Goal: Task Accomplishment & Management: Use online tool/utility

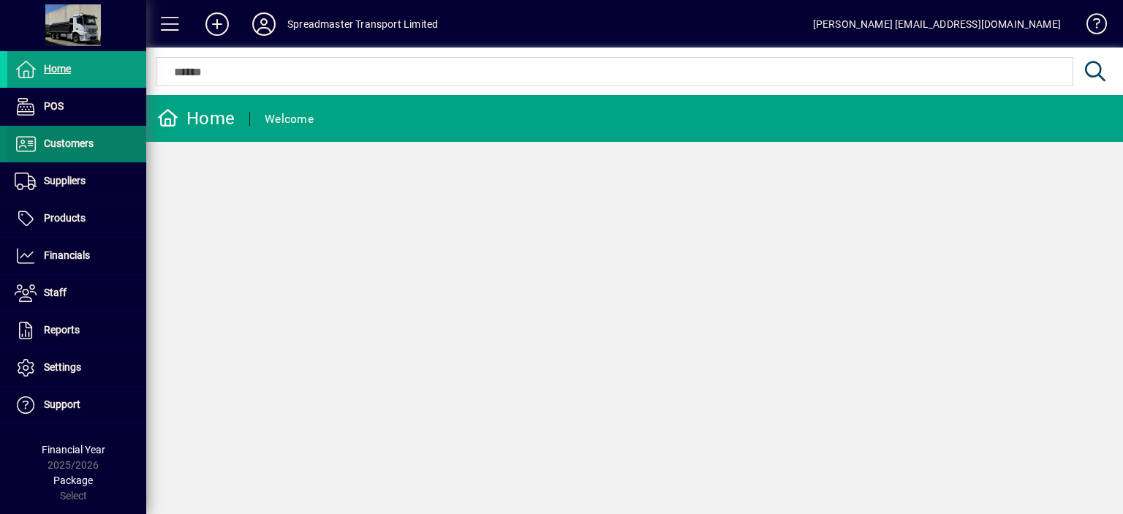
click at [73, 140] on span "Customers" at bounding box center [69, 143] width 50 height 12
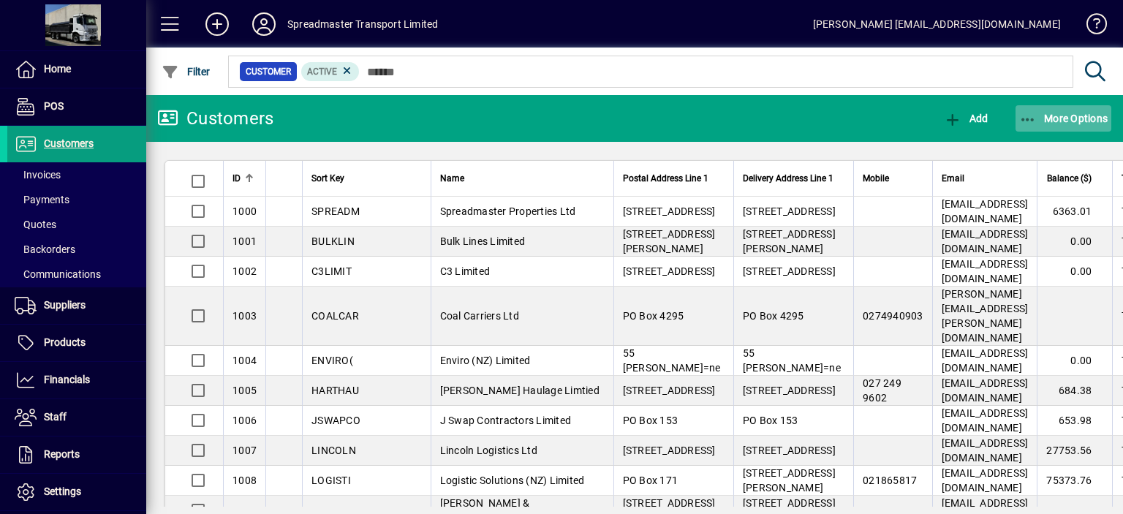
click at [1075, 118] on span "More Options" at bounding box center [1063, 119] width 89 height 12
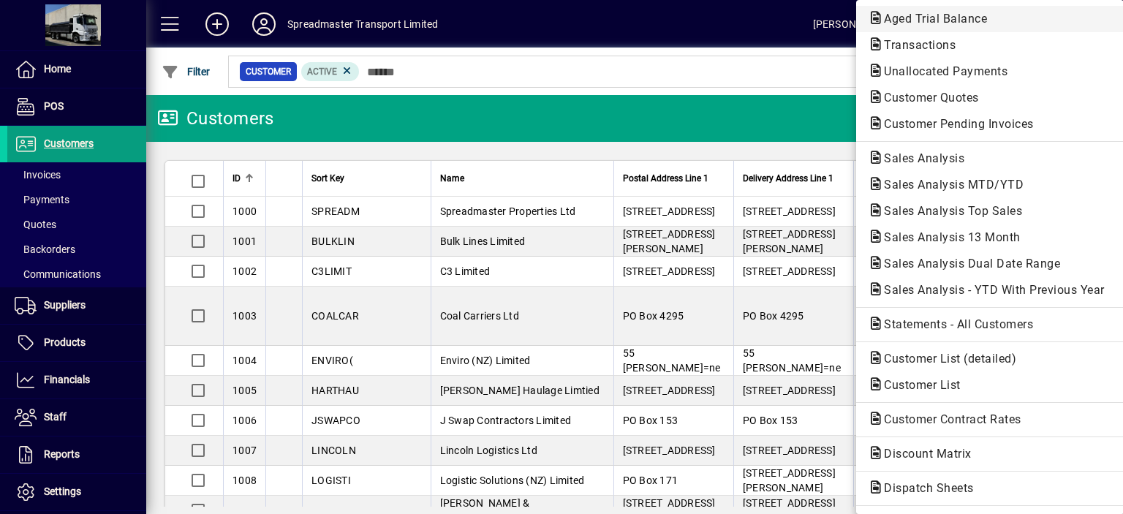
click at [909, 21] on span "Aged Trial Balance" at bounding box center [931, 19] width 126 height 14
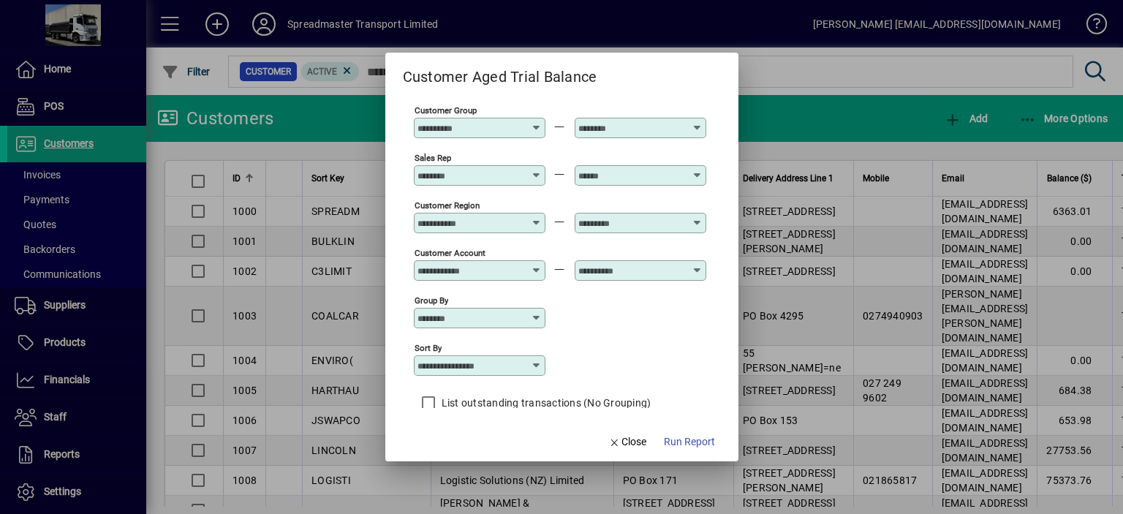
scroll to position [108, 0]
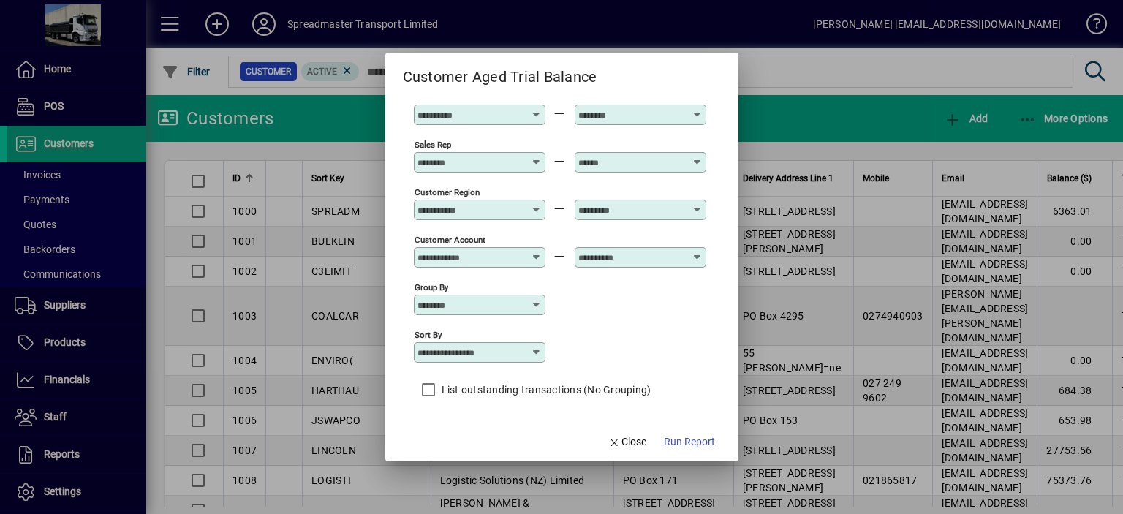
click at [537, 349] on icon at bounding box center [537, 352] width 12 height 12
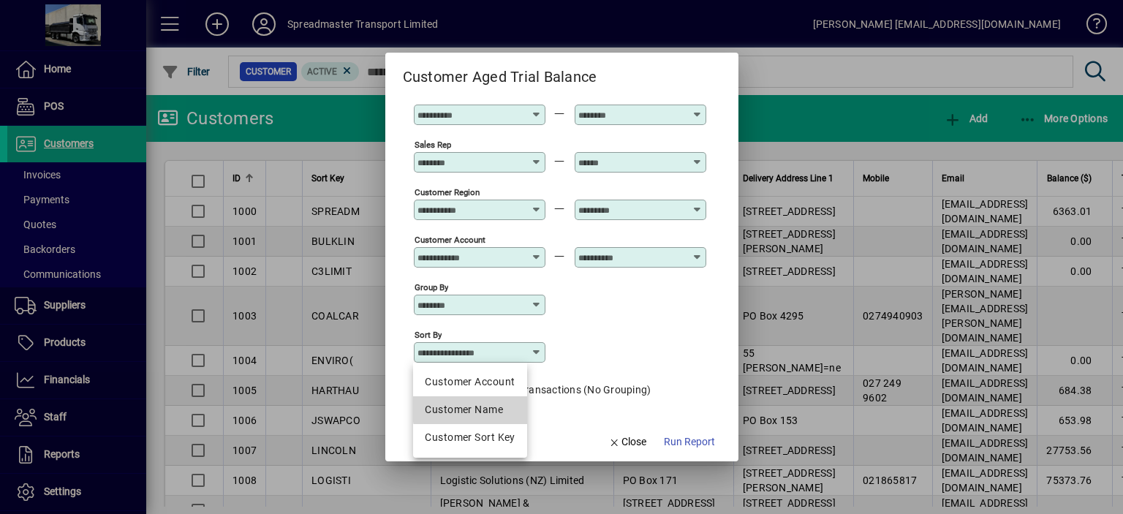
click at [494, 406] on div "Customer Name" at bounding box center [470, 409] width 90 height 15
type input "**********"
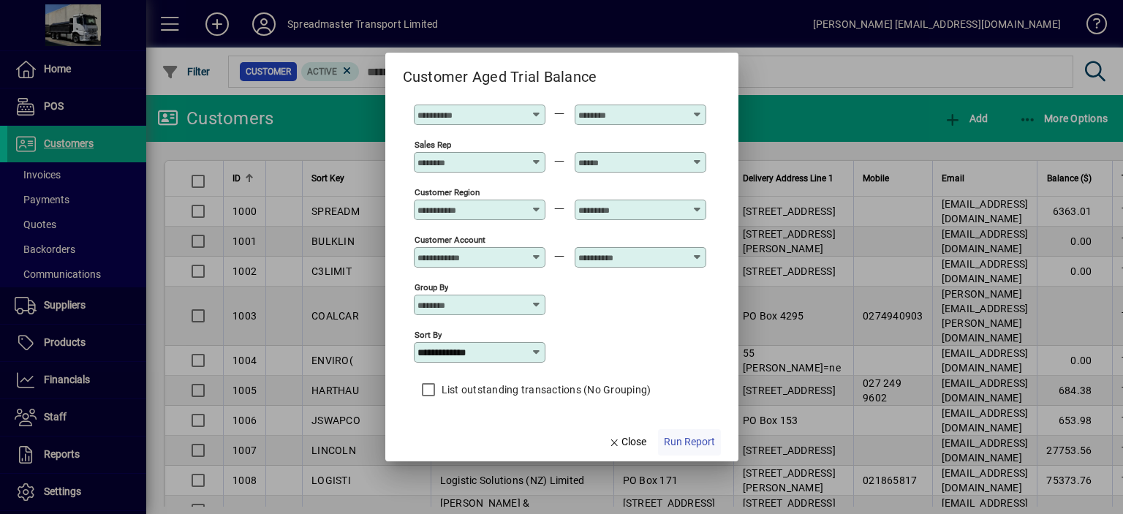
click at [689, 443] on span "Run Report" at bounding box center [689, 441] width 51 height 15
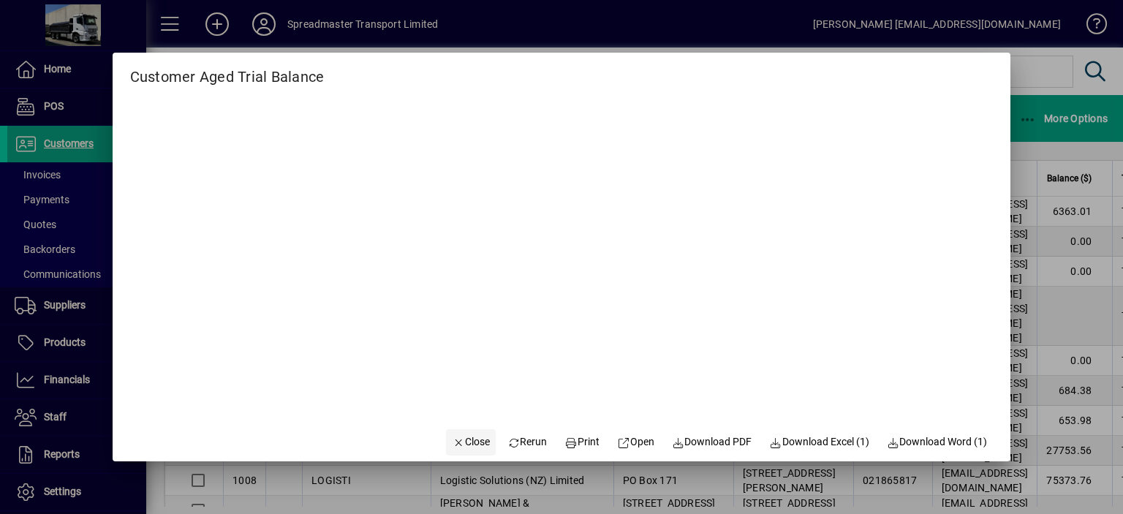
click at [463, 442] on span "Close" at bounding box center [471, 441] width 38 height 15
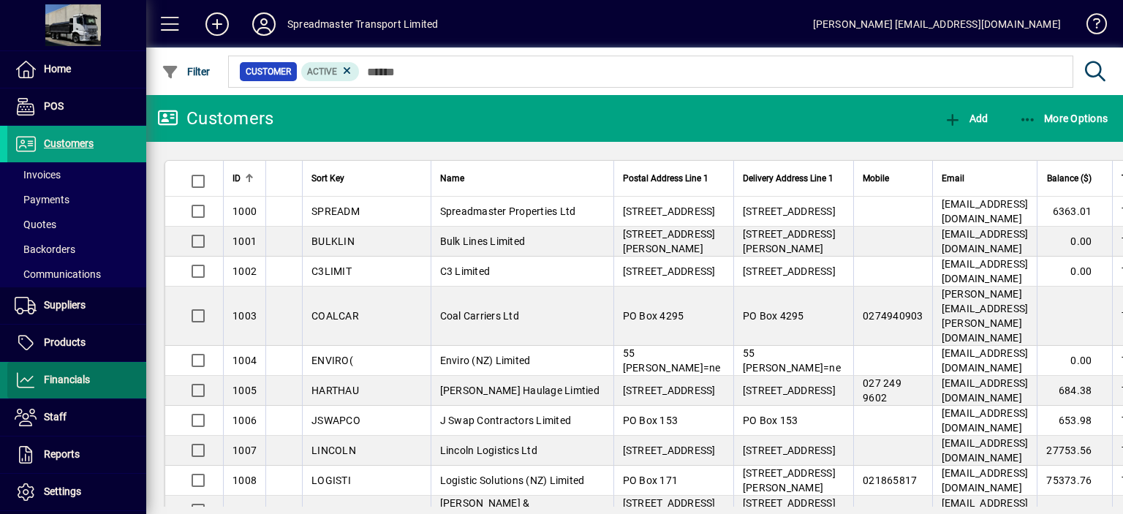
click at [84, 375] on span "Financials" at bounding box center [67, 380] width 46 height 12
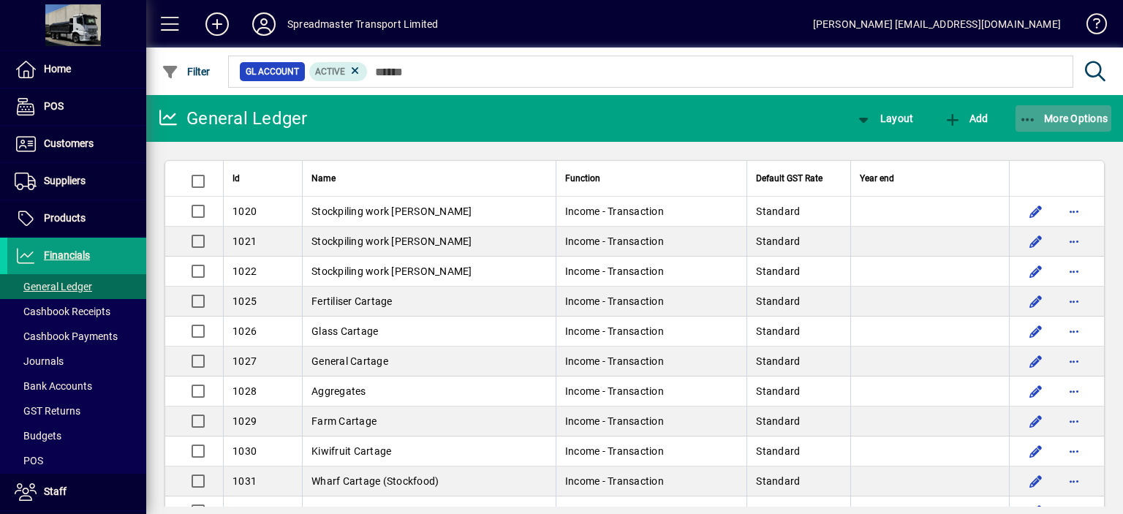
click at [1048, 117] on span "More Options" at bounding box center [1063, 119] width 89 height 12
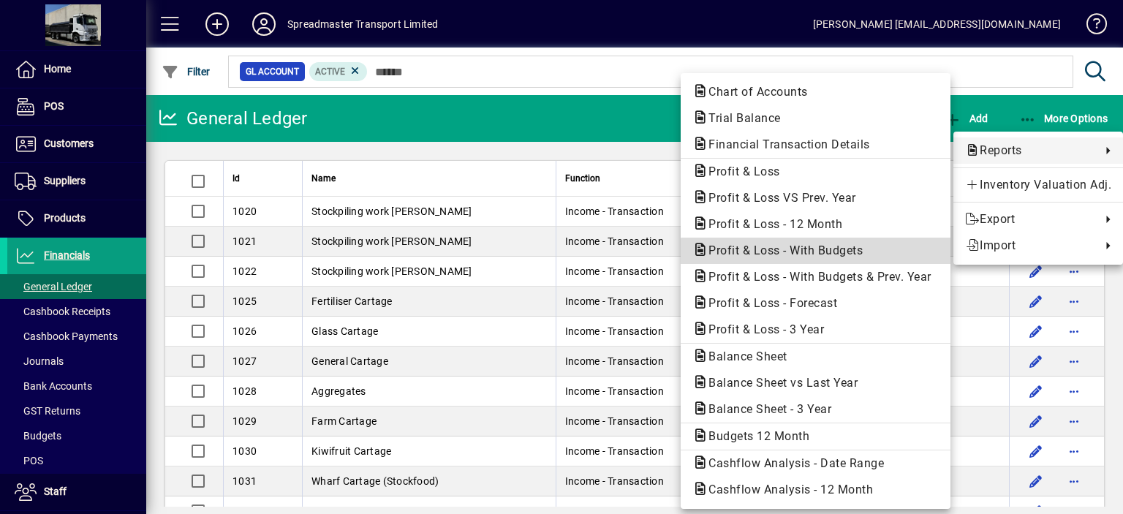
click at [823, 254] on span "Profit & Loss - With Budgets" at bounding box center [781, 250] width 178 height 14
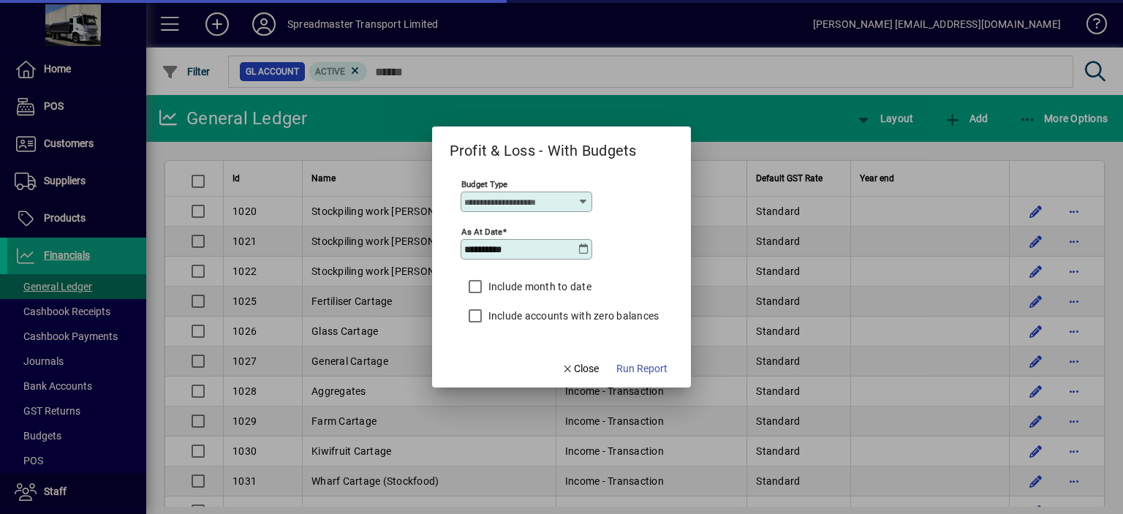
type input "****"
click at [579, 249] on icon at bounding box center [583, 249] width 12 height 12
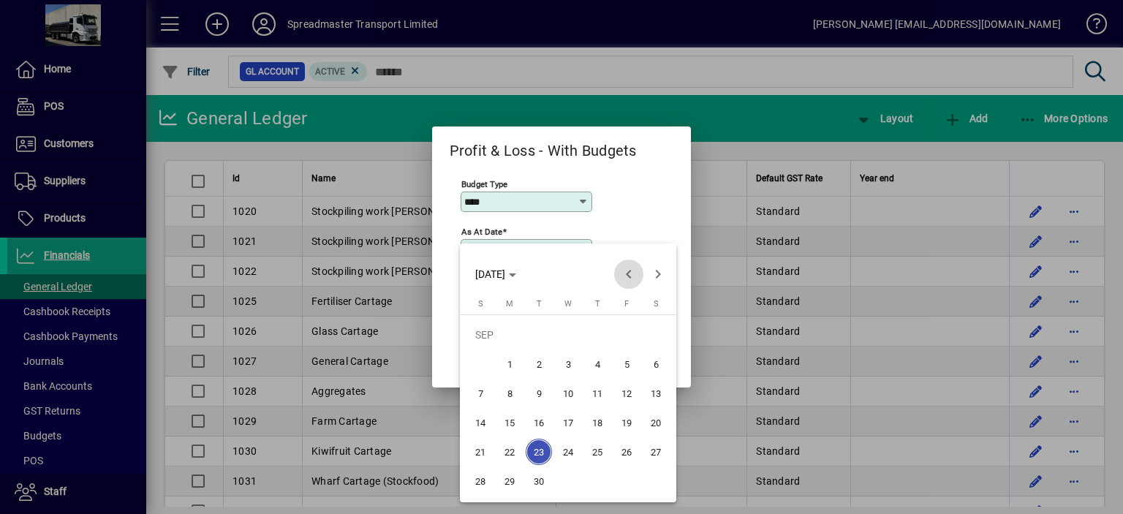
click at [628, 272] on span "Previous month" at bounding box center [628, 274] width 29 height 29
click at [478, 481] on span "31" at bounding box center [480, 481] width 26 height 26
type input "**********"
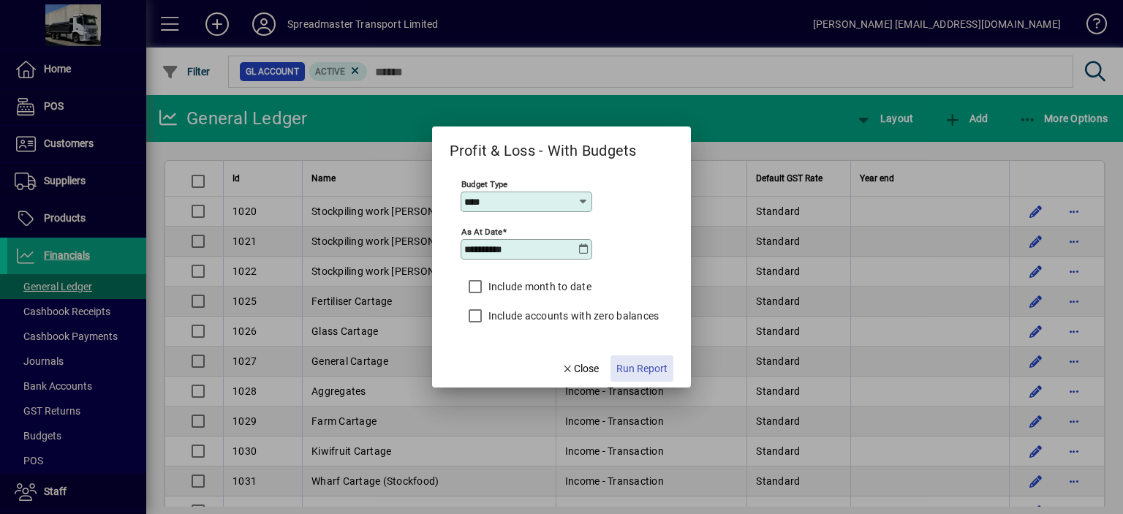
click at [654, 368] on span "Run Report" at bounding box center [641, 368] width 51 height 15
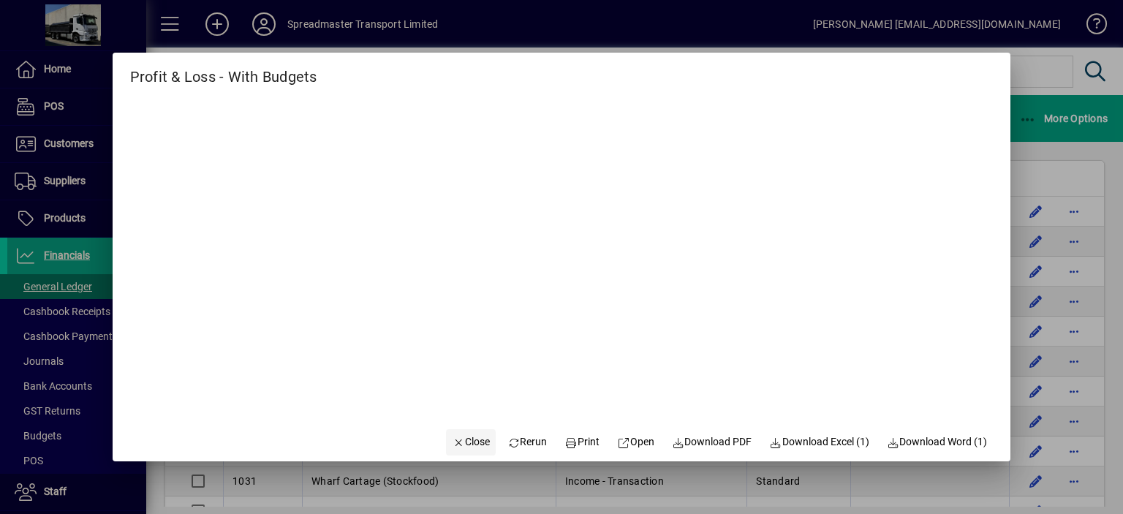
click at [459, 442] on span "Close" at bounding box center [471, 441] width 38 height 15
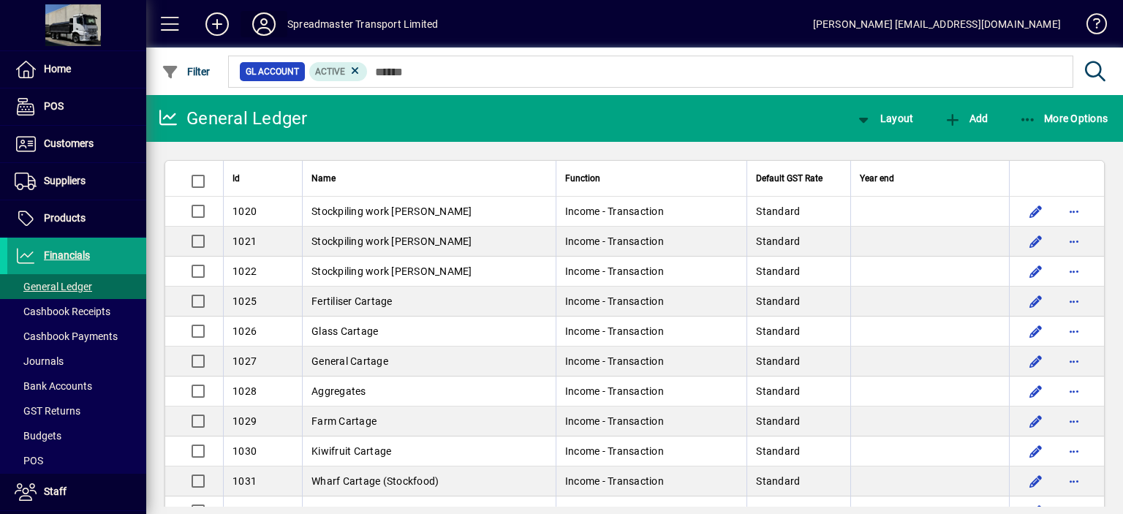
click at [264, 21] on icon at bounding box center [263, 23] width 29 height 23
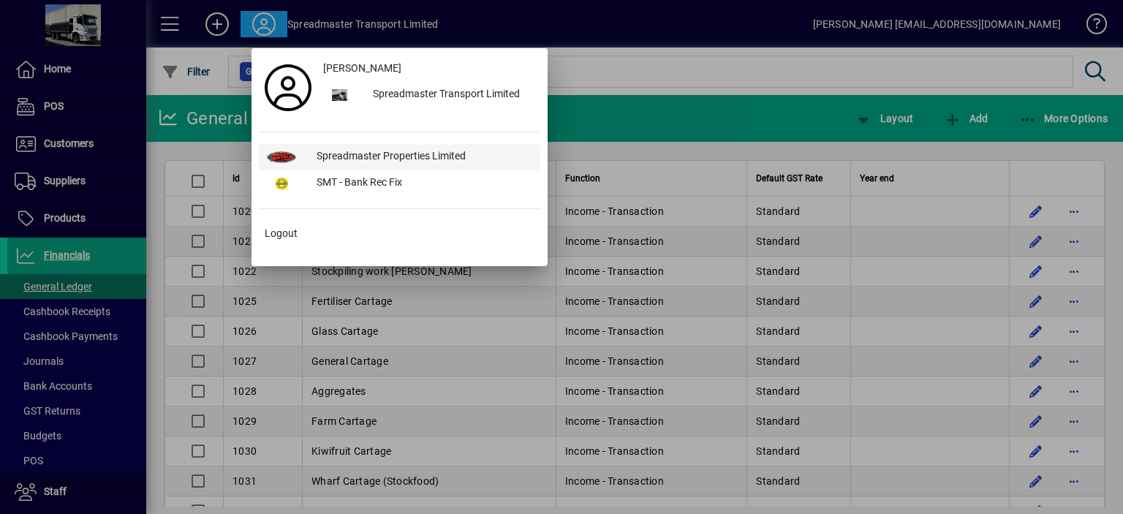
click at [371, 154] on div "Spreadmaster Properties Limited" at bounding box center [422, 157] width 235 height 26
